Goal: Transaction & Acquisition: Book appointment/travel/reservation

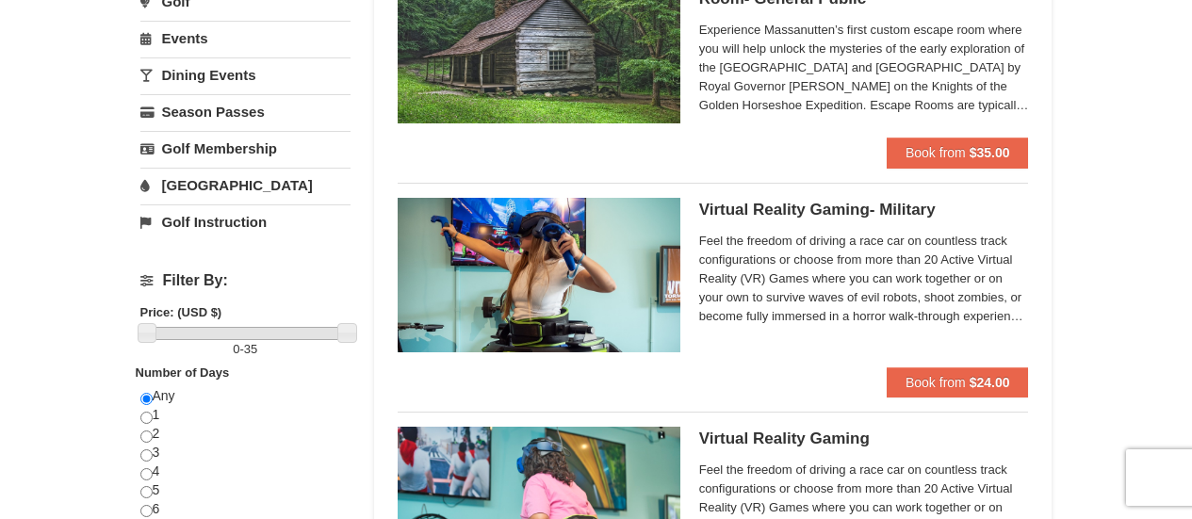
scroll to position [283, 0]
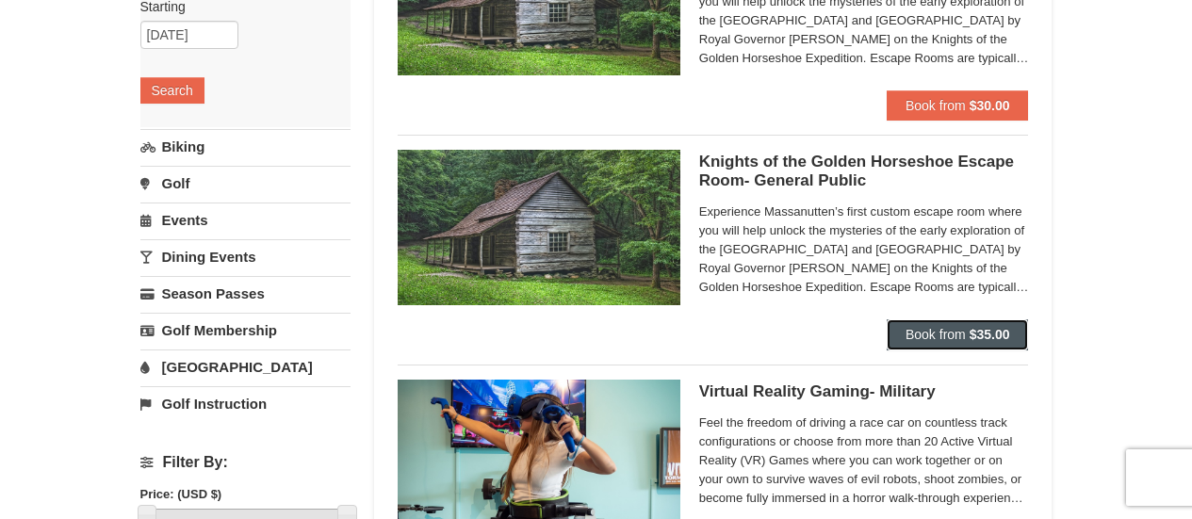
click at [959, 342] on span "Book from" at bounding box center [935, 334] width 60 height 15
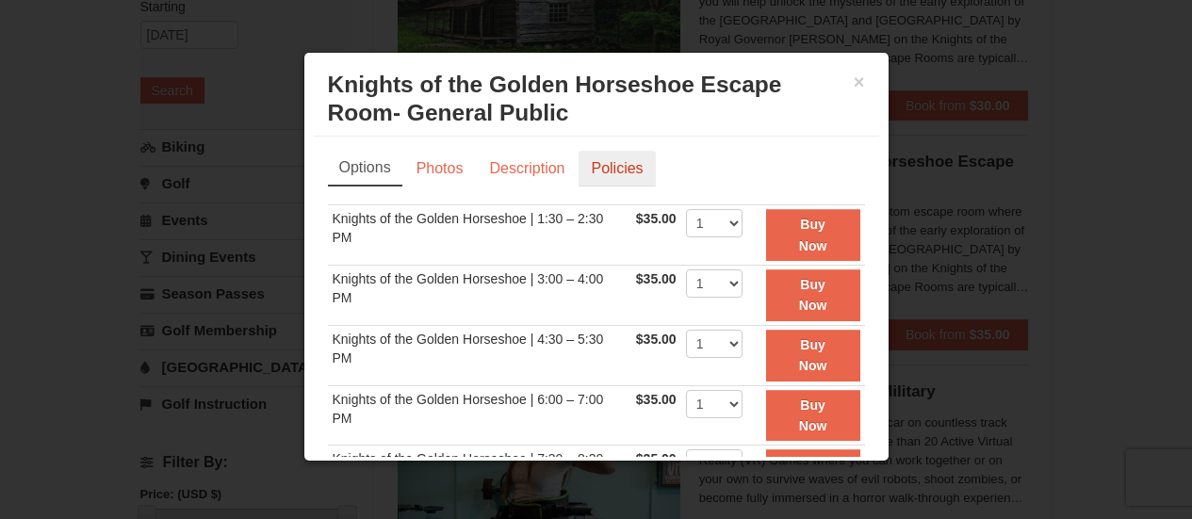
click at [625, 170] on link "Policies" at bounding box center [616, 169] width 76 height 36
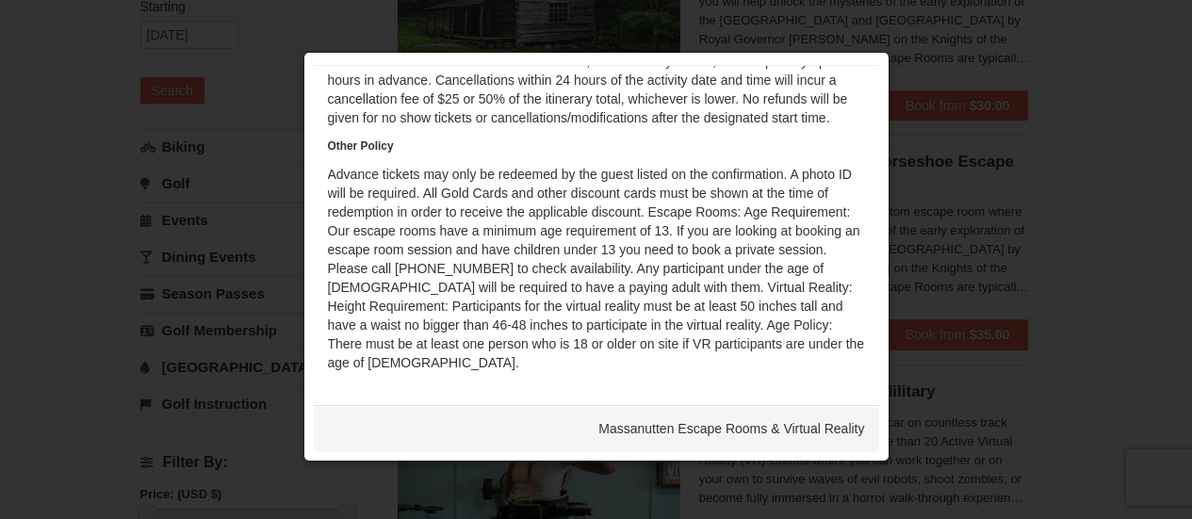
scroll to position [0, 0]
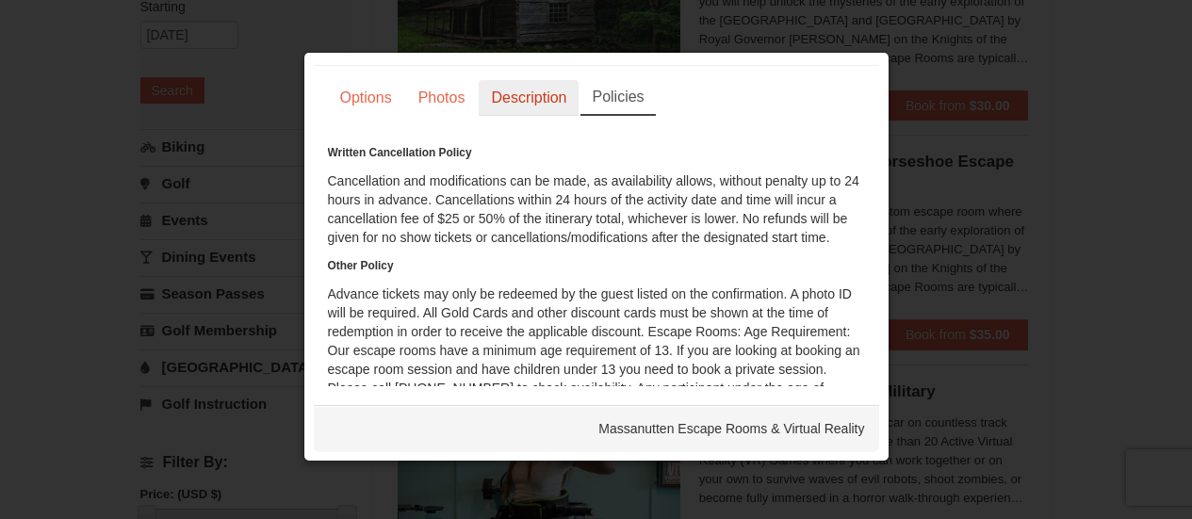
click at [522, 112] on link "Description" at bounding box center [529, 98] width 100 height 36
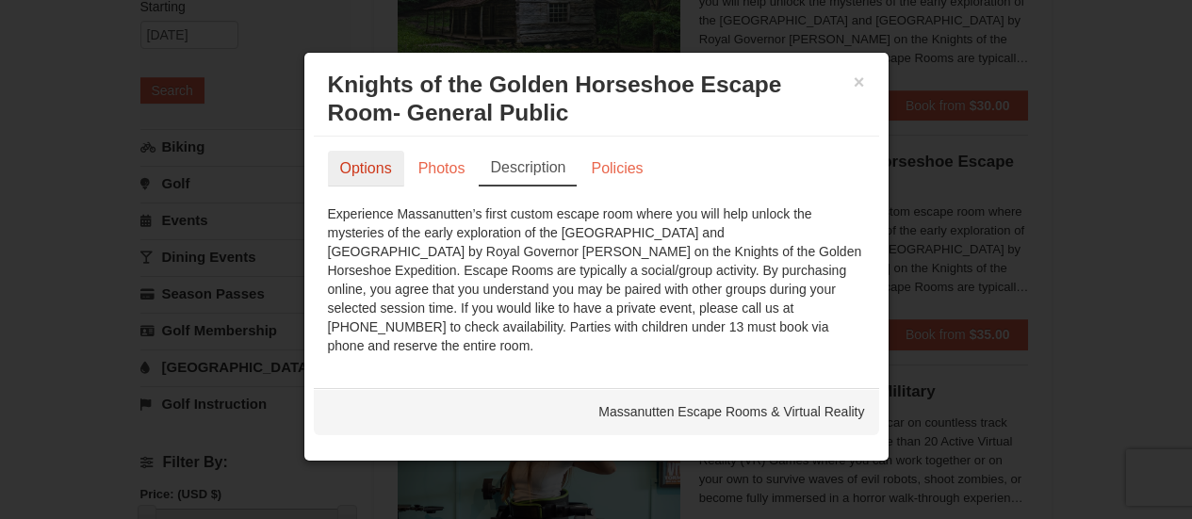
click at [367, 165] on link "Options" at bounding box center [366, 169] width 76 height 36
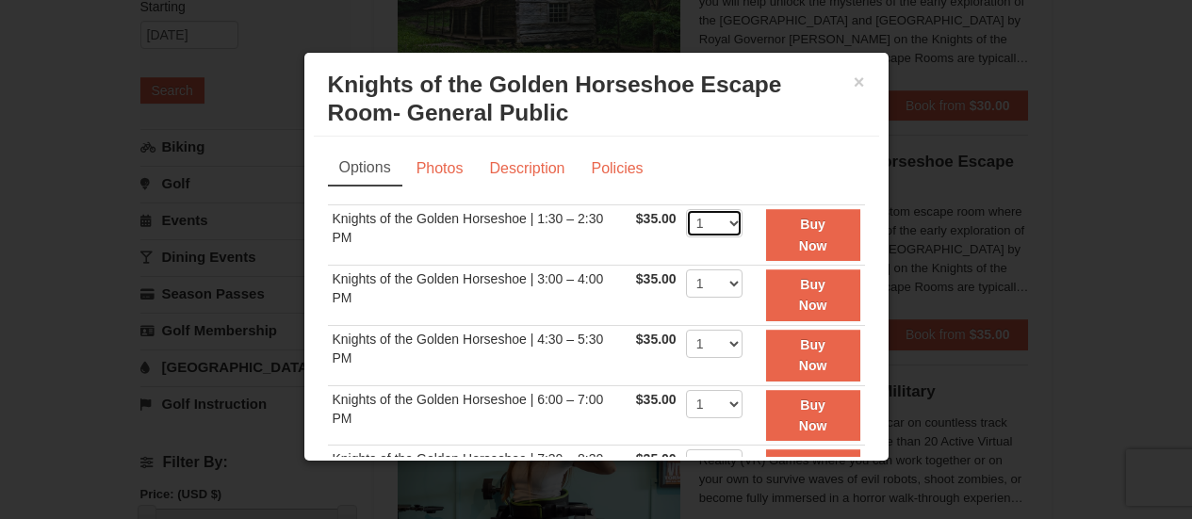
click at [688, 223] on select "1 2 3 4 5 6 7 8" at bounding box center [714, 223] width 57 height 28
select select "4"
click at [686, 209] on select "1 2 3 4 5 6 7 8" at bounding box center [714, 223] width 57 height 28
click at [581, 239] on td "Knights of the Golden Horseshoe | 1:30 – 2:30 PM" at bounding box center [479, 235] width 303 height 60
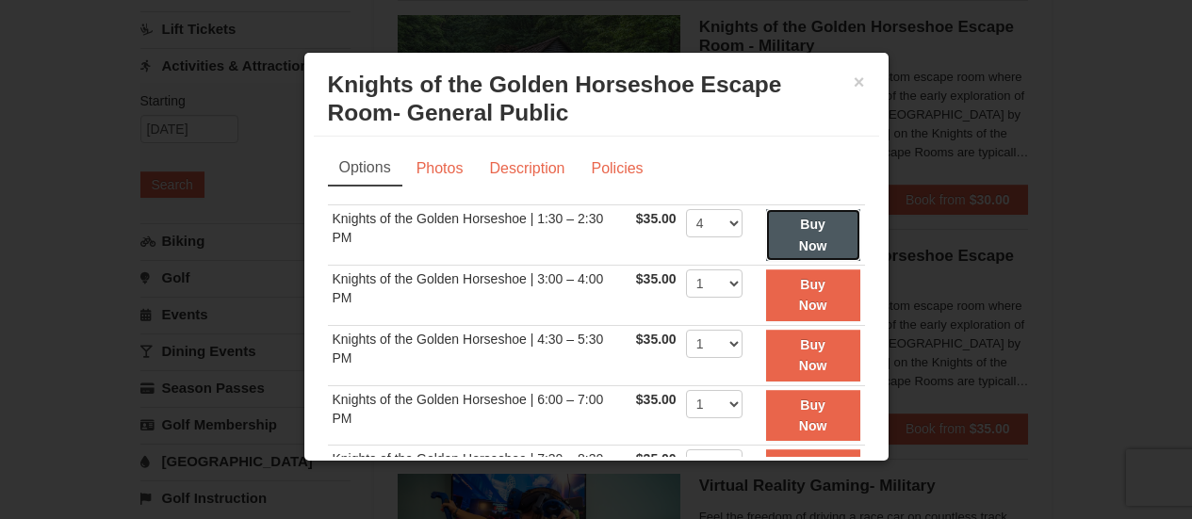
click at [799, 241] on strong "Buy Now" at bounding box center [813, 235] width 28 height 36
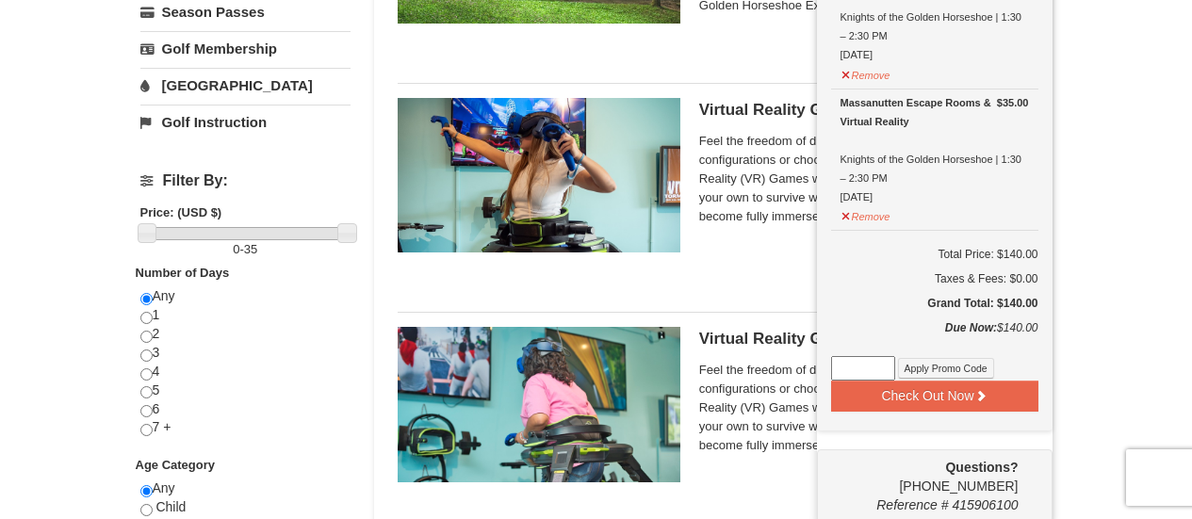
scroll to position [665, 0]
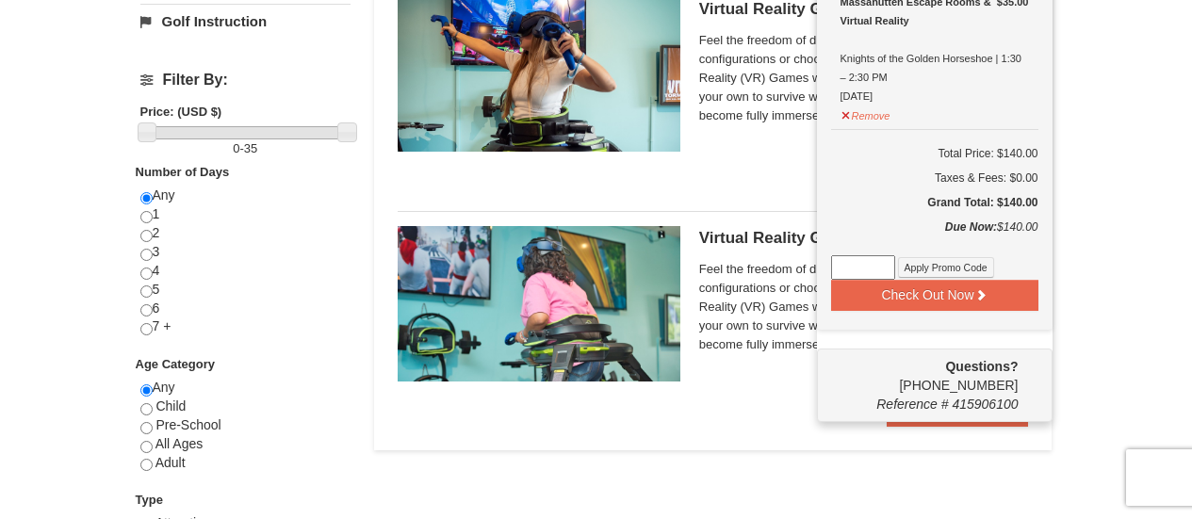
click at [1111, 263] on div "× Categories List Filter My Itinerary (4) Check Out Now Escape Rooms $35.00 Mas…" at bounding box center [596, 61] width 1192 height 1321
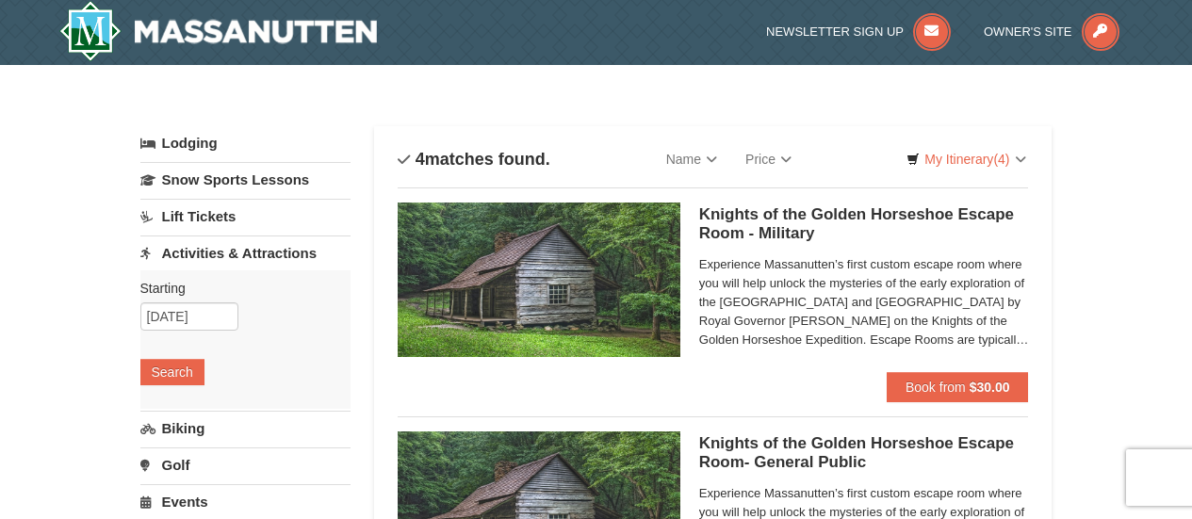
scroll to position [0, 0]
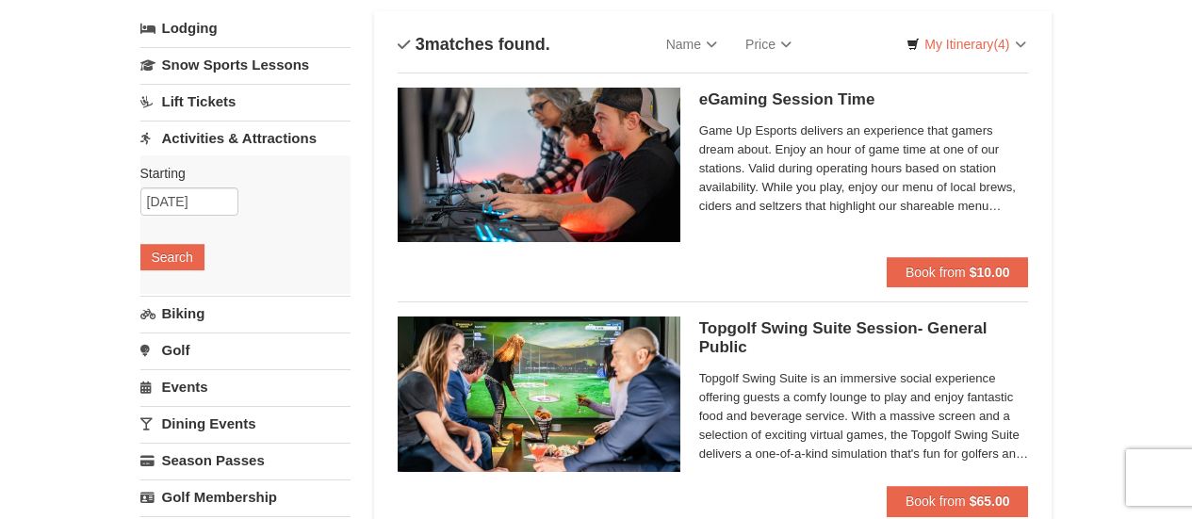
scroll to position [188, 0]
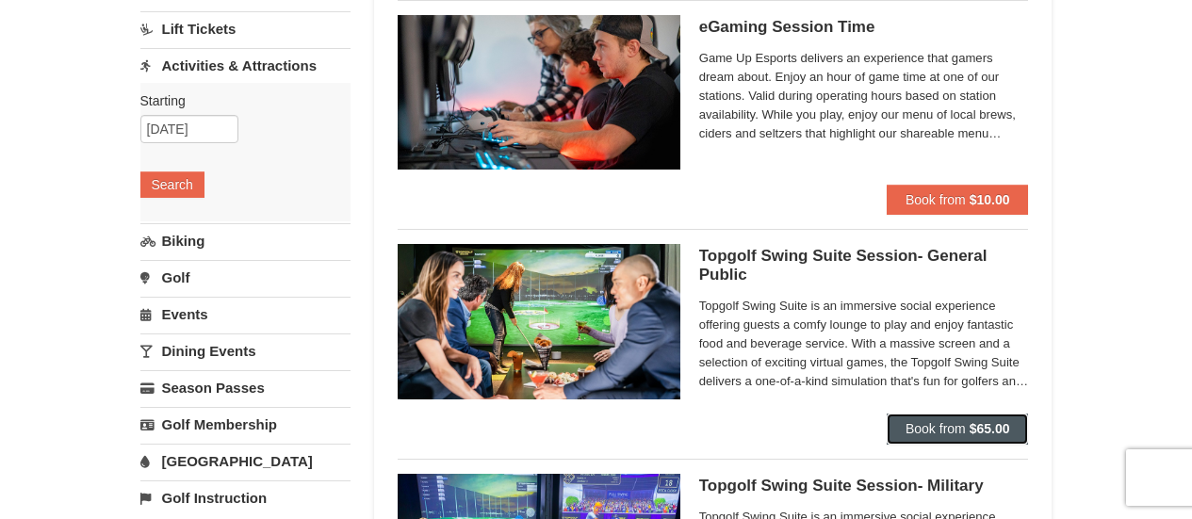
click at [923, 418] on button "Book from $65.00" at bounding box center [957, 429] width 142 height 30
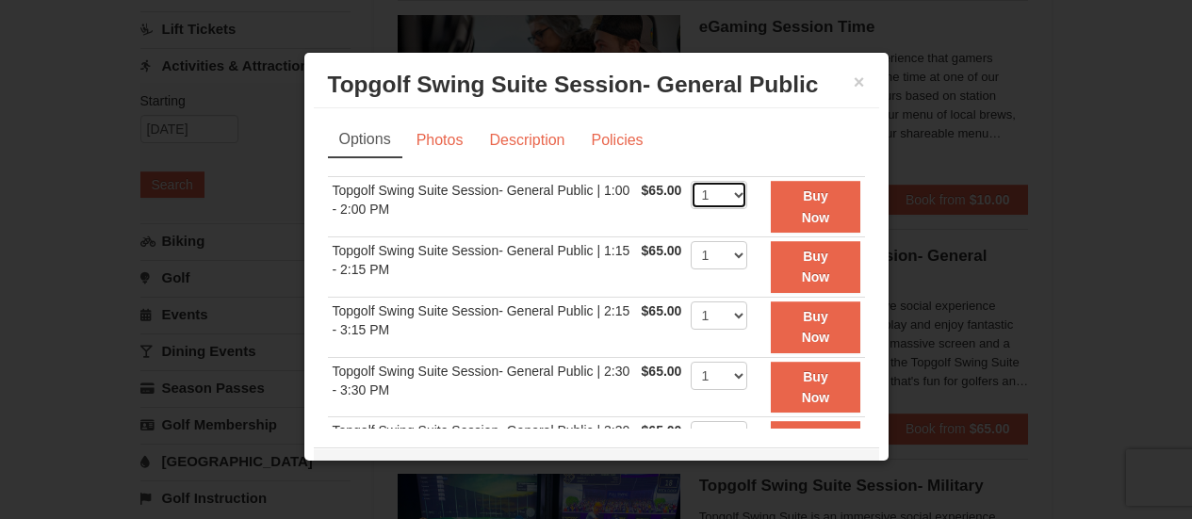
click at [708, 192] on select "1" at bounding box center [718, 195] width 57 height 28
click at [708, 191] on select "1" at bounding box center [718, 195] width 57 height 28
click at [706, 191] on select "1" at bounding box center [718, 195] width 57 height 28
click at [533, 139] on link "Description" at bounding box center [527, 140] width 100 height 36
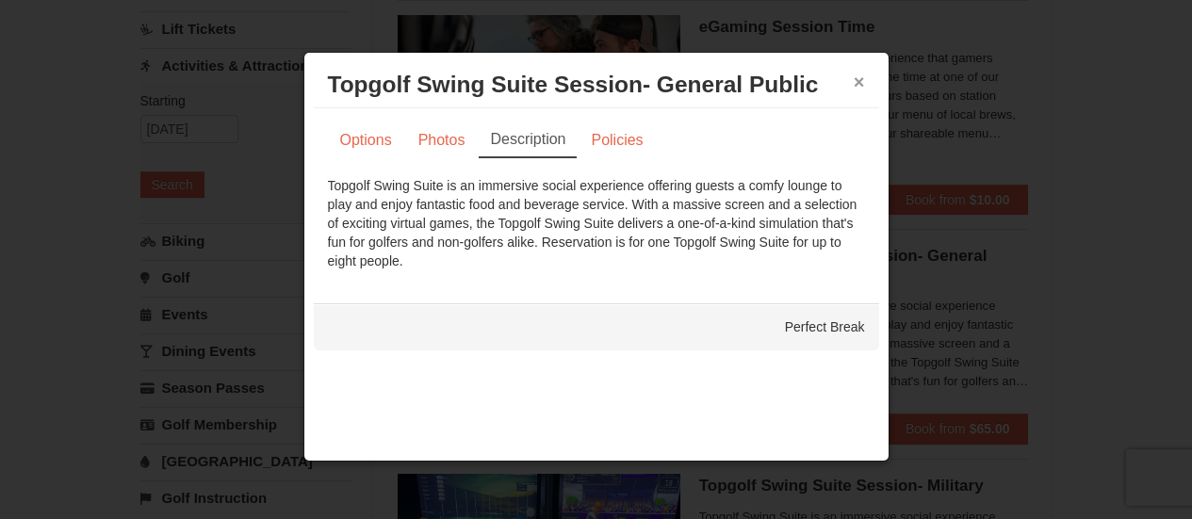
click at [856, 78] on button "×" at bounding box center [858, 82] width 11 height 19
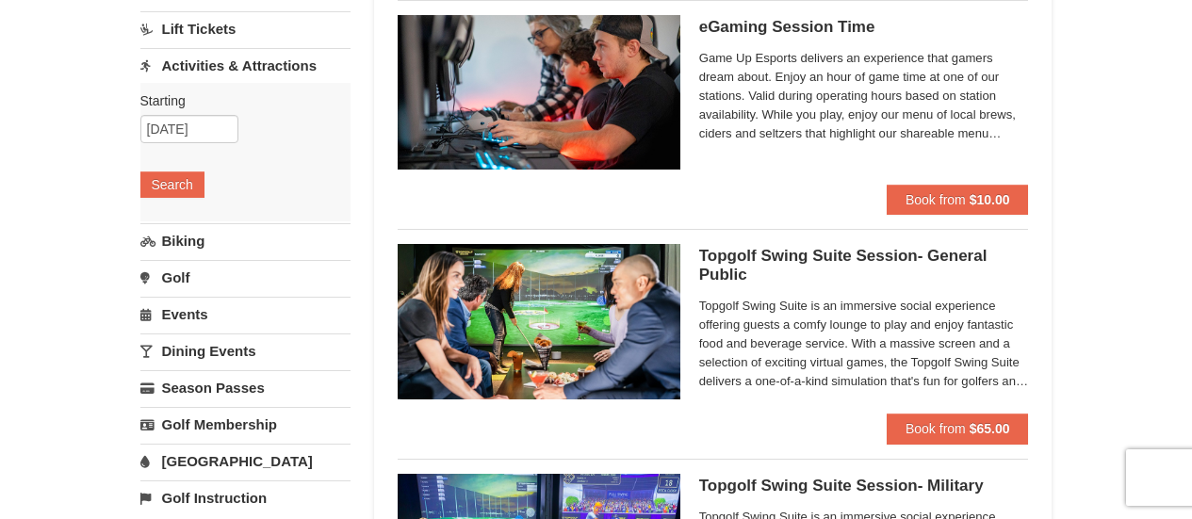
click at [597, 315] on img at bounding box center [538, 321] width 283 height 154
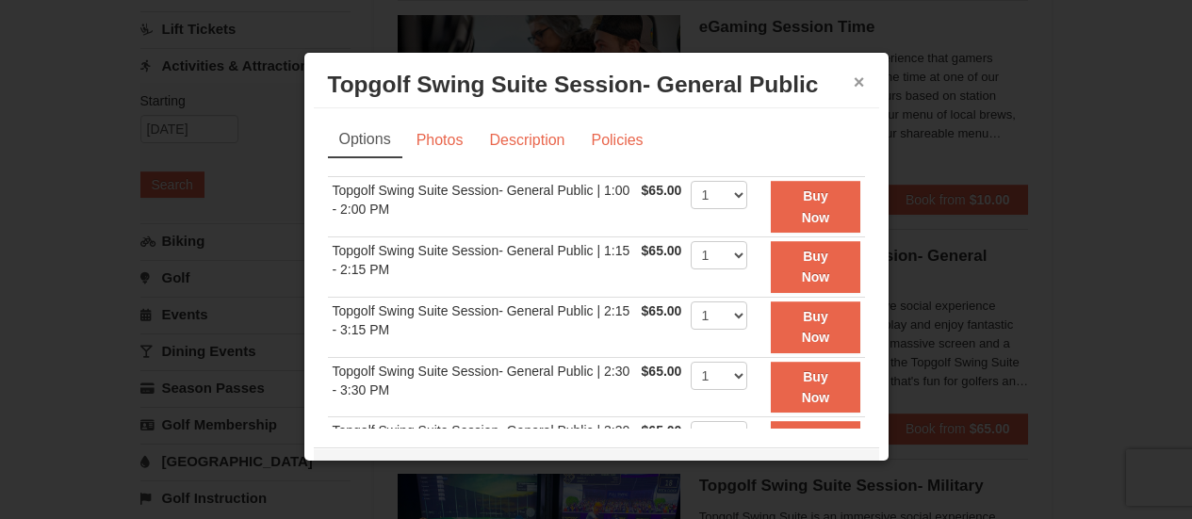
click at [853, 78] on button "×" at bounding box center [858, 82] width 11 height 19
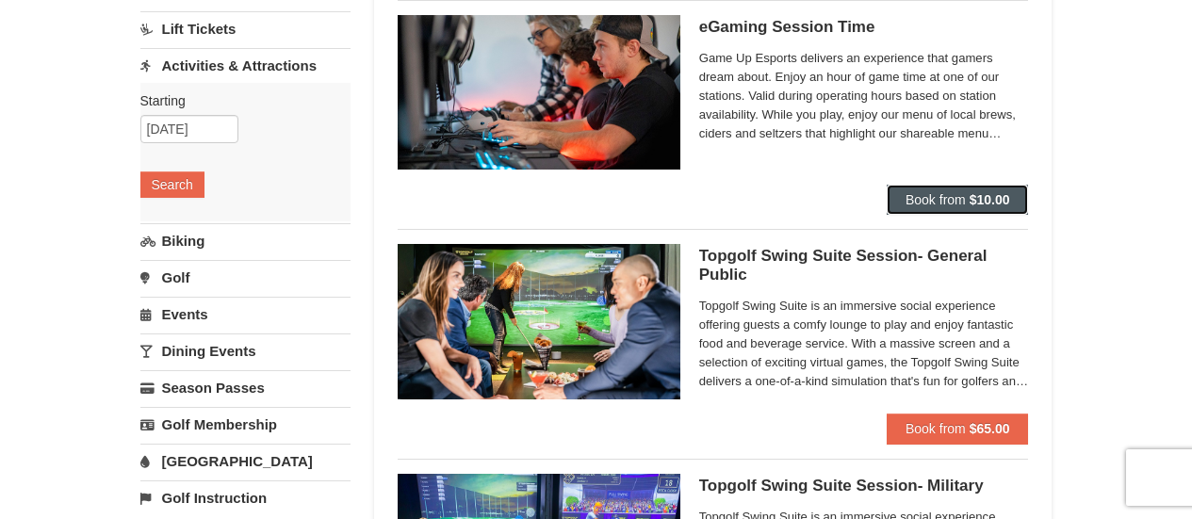
click at [904, 189] on button "Book from $10.00" at bounding box center [957, 200] width 142 height 30
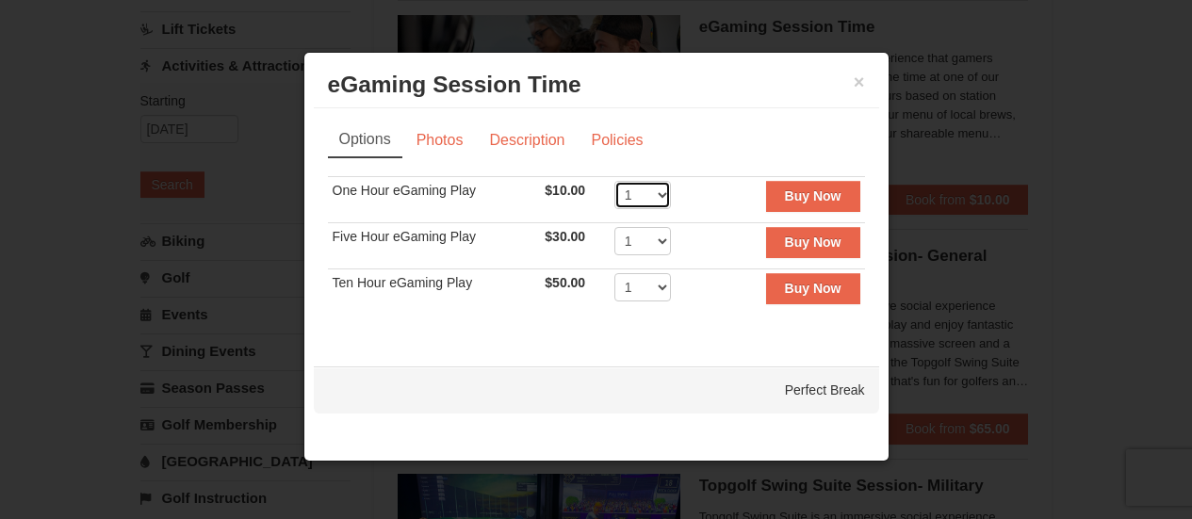
click at [639, 198] on select "1 2 3 4 5 6 7 8 9 10 11 12 13 14 15 16 17 18 19 20" at bounding box center [642, 195] width 57 height 28
click at [641, 198] on select "1 2 3 4 5 6 7 8 9 10 11 12 13 14 15 16 17 18 19 20" at bounding box center [642, 195] width 57 height 28
click at [540, 132] on link "Description" at bounding box center [527, 140] width 100 height 36
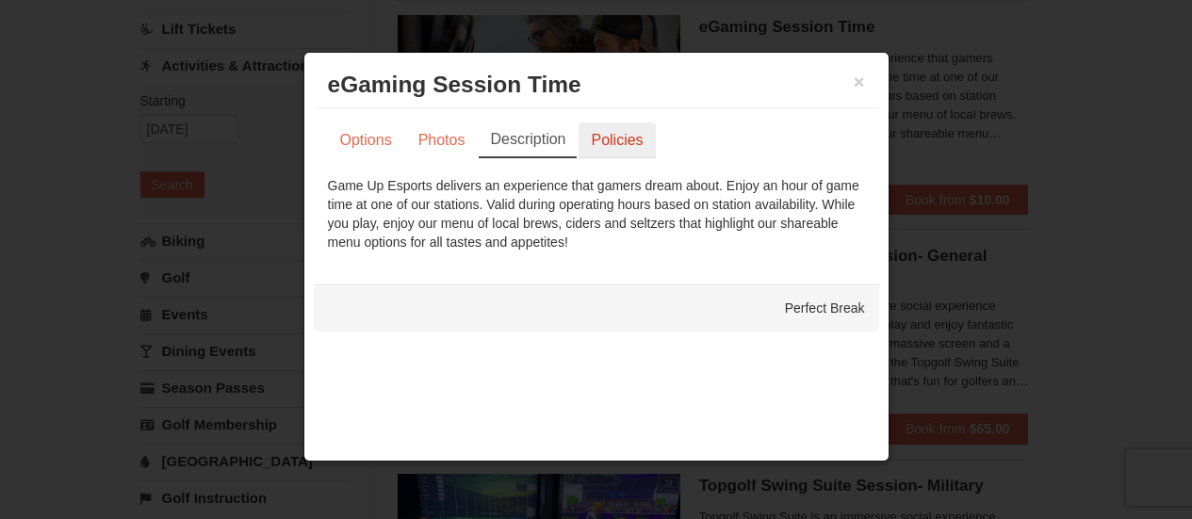
click at [610, 142] on link "Policies" at bounding box center [616, 140] width 76 height 36
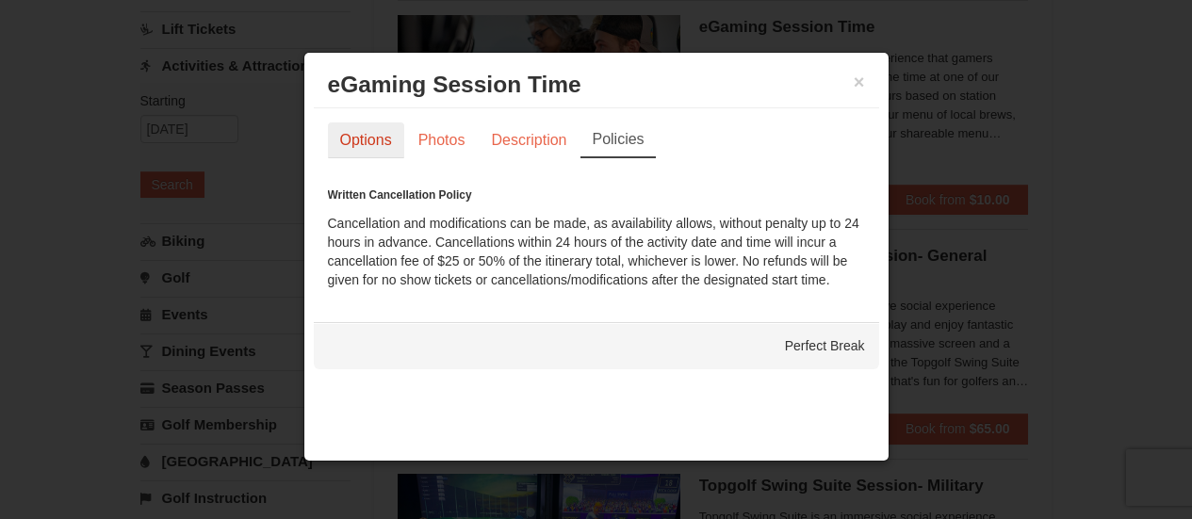
click at [367, 146] on link "Options" at bounding box center [366, 140] width 76 height 36
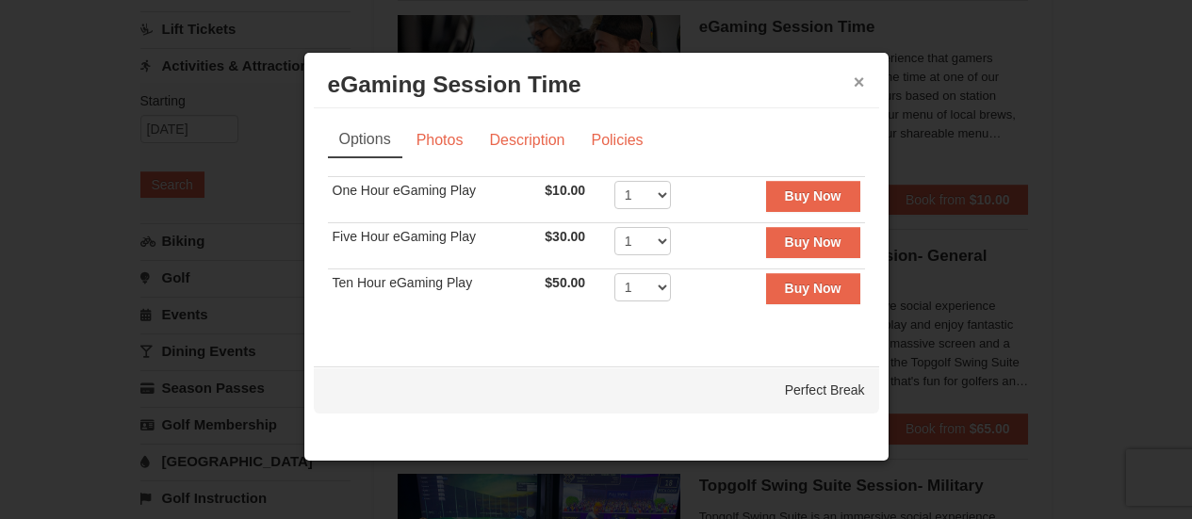
click at [857, 80] on button "×" at bounding box center [858, 82] width 11 height 19
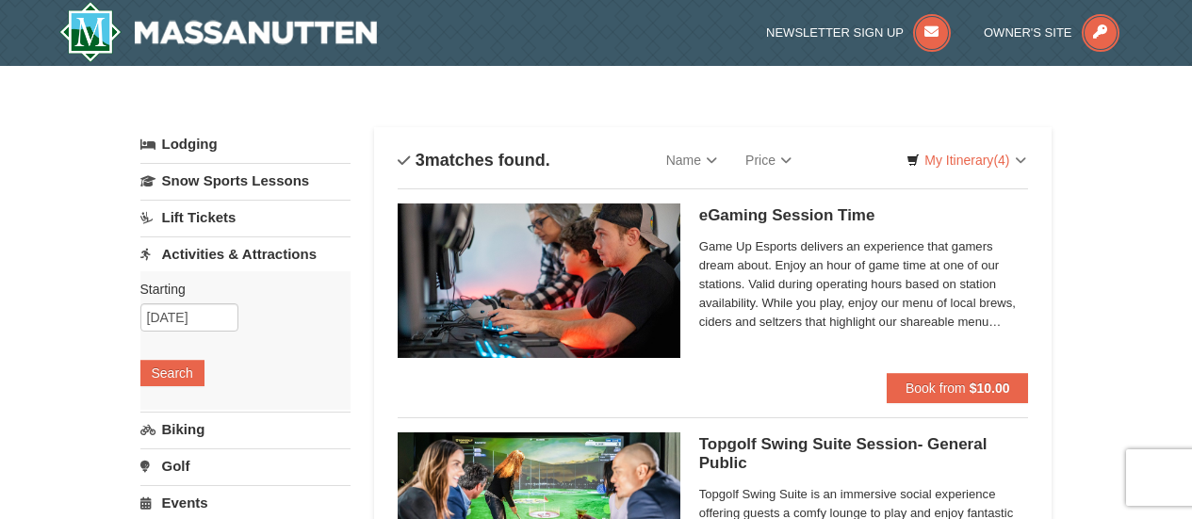
scroll to position [283, 0]
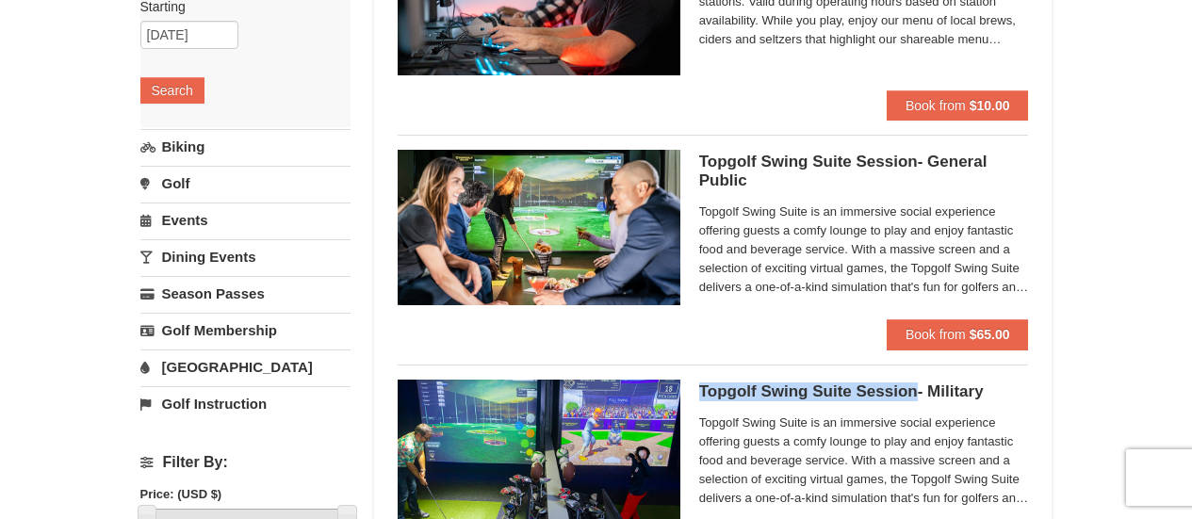
drag, startPoint x: 696, startPoint y: 387, endPoint x: 913, endPoint y: 391, distance: 216.7
click at [913, 391] on div "Topgolf Swing Suite Session- Military Perfect Break Topgolf Swing Suite is an i…" at bounding box center [712, 465] width 631 height 170
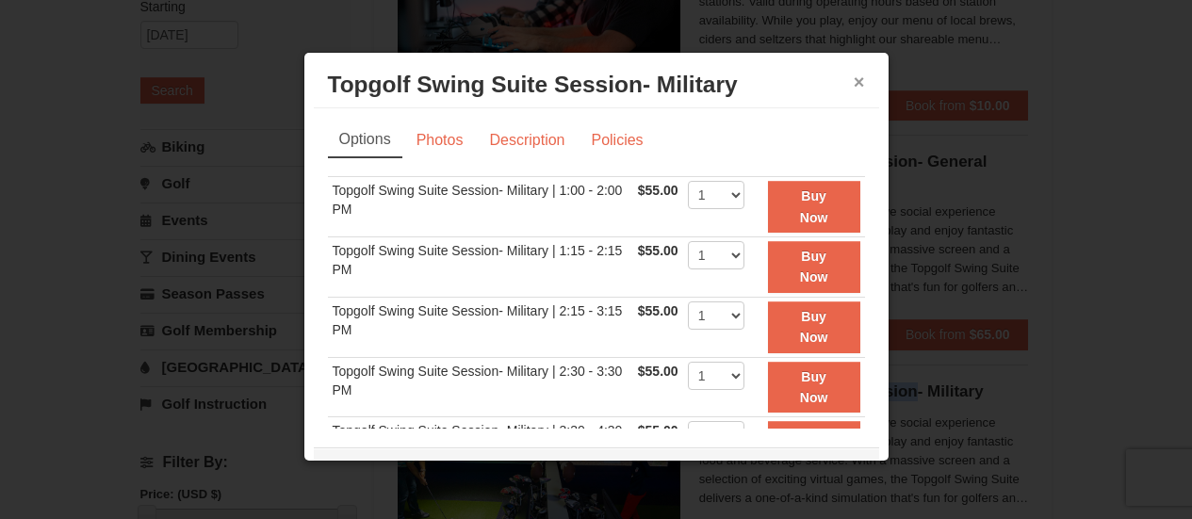
click at [853, 79] on button "×" at bounding box center [858, 82] width 11 height 19
